Goal: Task Accomplishment & Management: Manage account settings

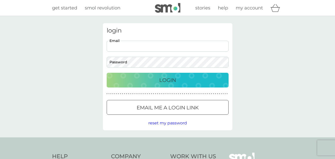
click at [135, 45] on input "Email" at bounding box center [168, 46] width 122 height 11
type input "[EMAIL_ADDRESS][DOMAIN_NAME]"
click at [126, 81] on div "Login" at bounding box center [168, 80] width 112 height 8
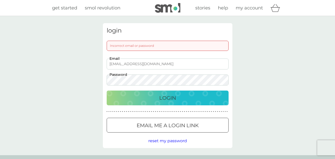
click at [161, 141] on span "reset my password" at bounding box center [167, 140] width 39 height 5
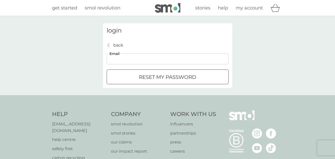
click at [130, 57] on input "Email" at bounding box center [168, 58] width 122 height 11
type input "[EMAIL_ADDRESS][DOMAIN_NAME]"
click at [147, 77] on p "reset my password" at bounding box center [167, 77] width 57 height 8
